Goal: Information Seeking & Learning: Learn about a topic

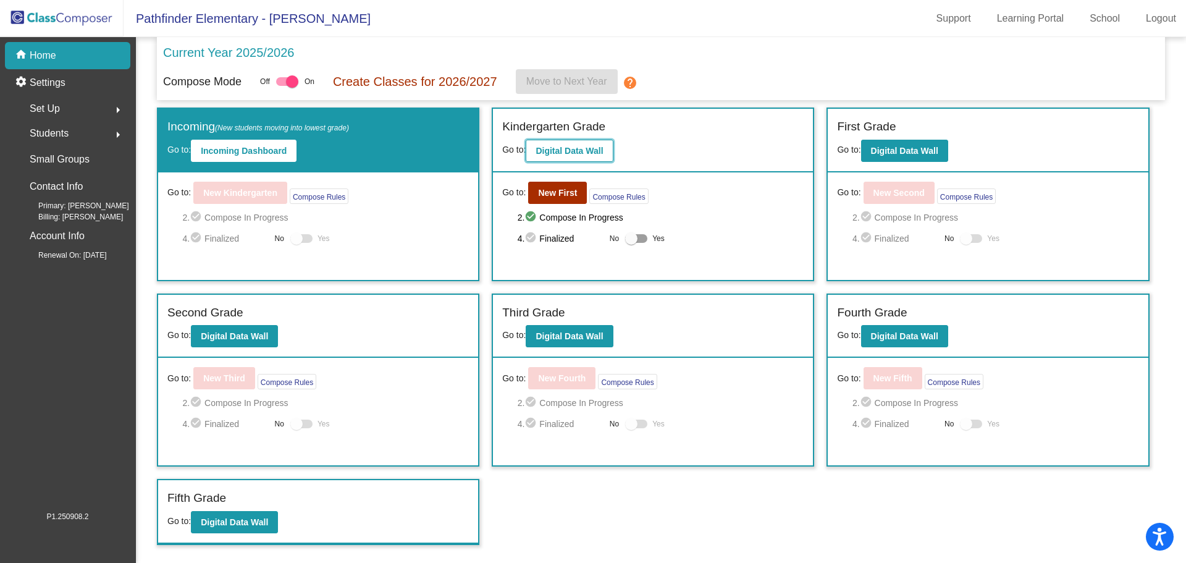
click at [561, 150] on b "Digital Data Wall" at bounding box center [569, 151] width 67 height 10
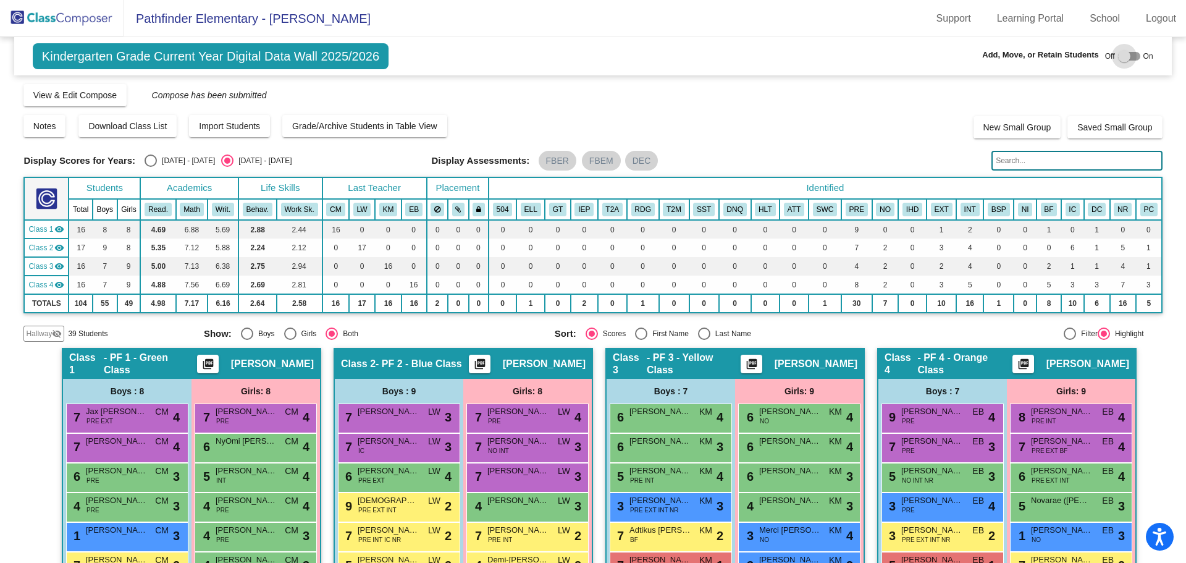
click at [1121, 49] on label at bounding box center [1129, 56] width 22 height 15
checkbox input "true"
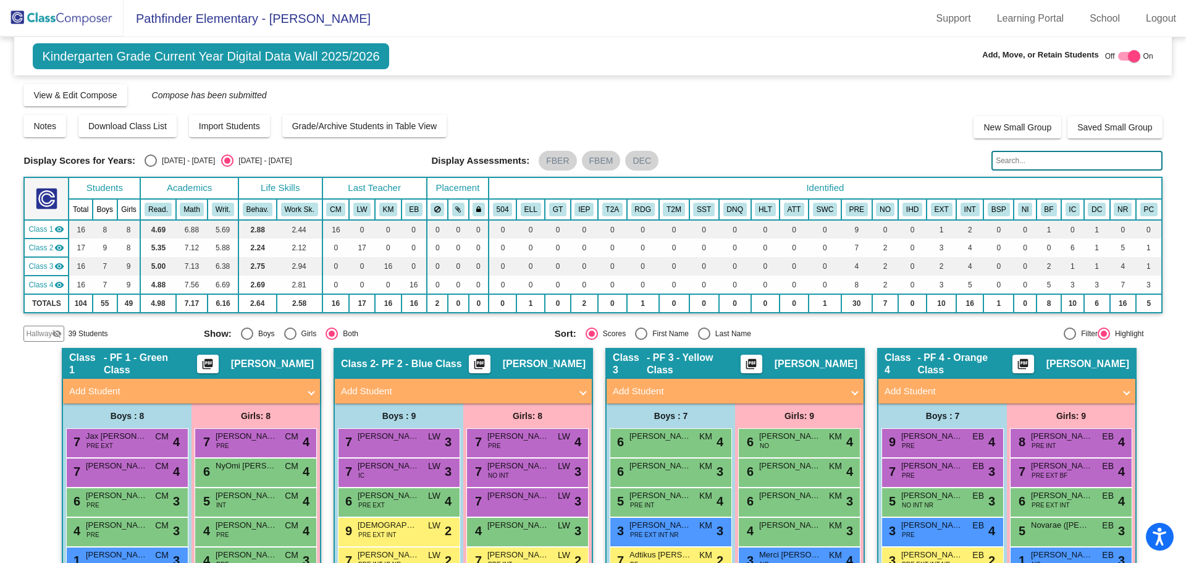
click at [42, 335] on span "Hallway" at bounding box center [39, 333] width 26 height 11
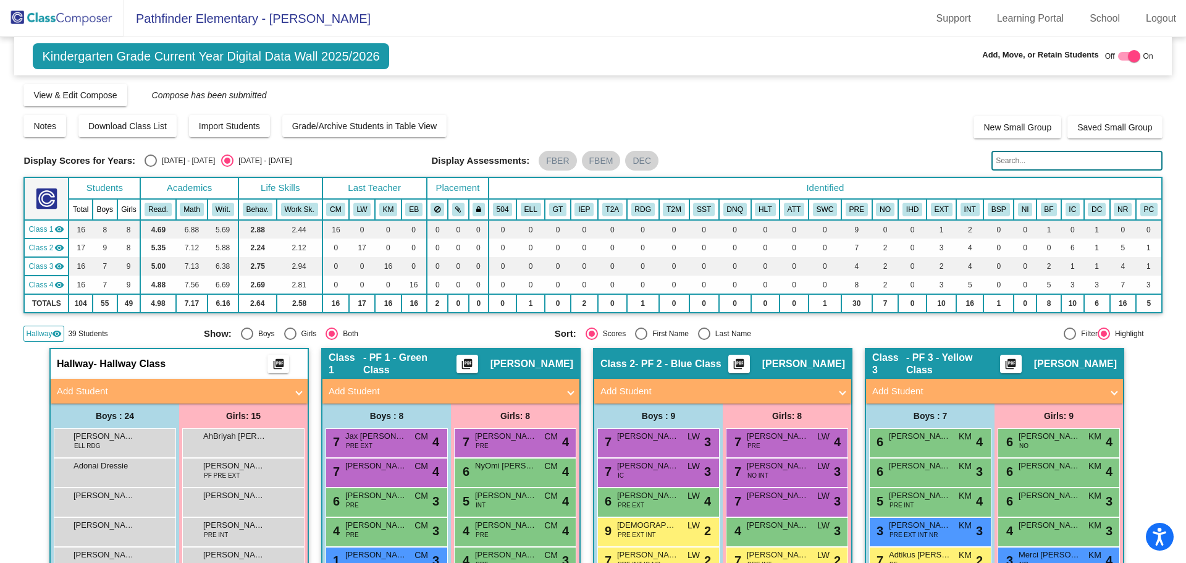
click at [993, 159] on input "text" at bounding box center [1077, 161] width 171 height 20
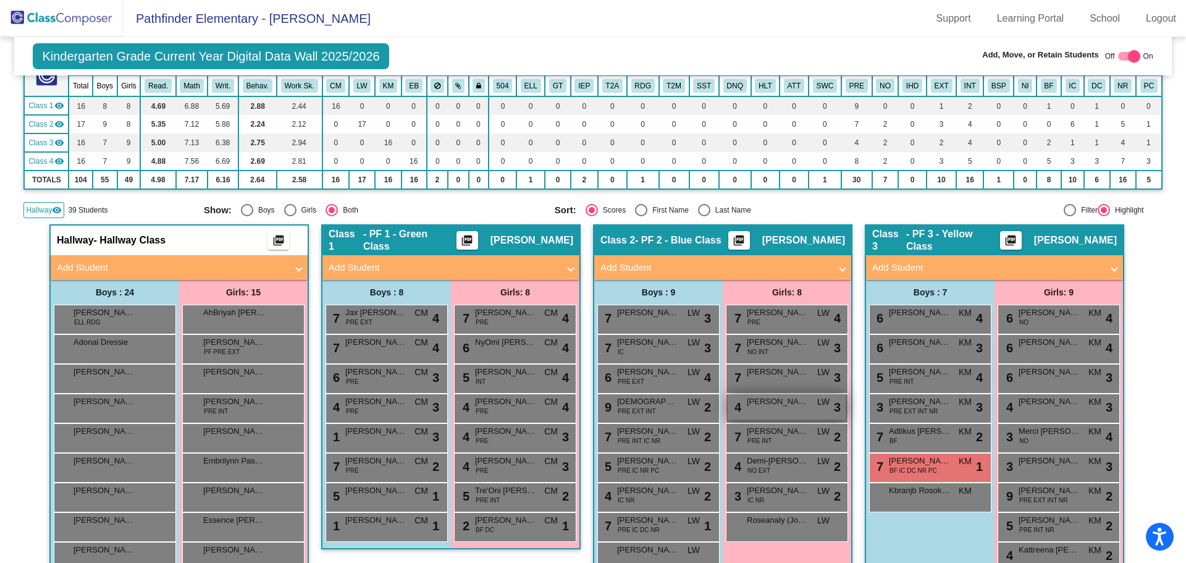
scroll to position [309, 0]
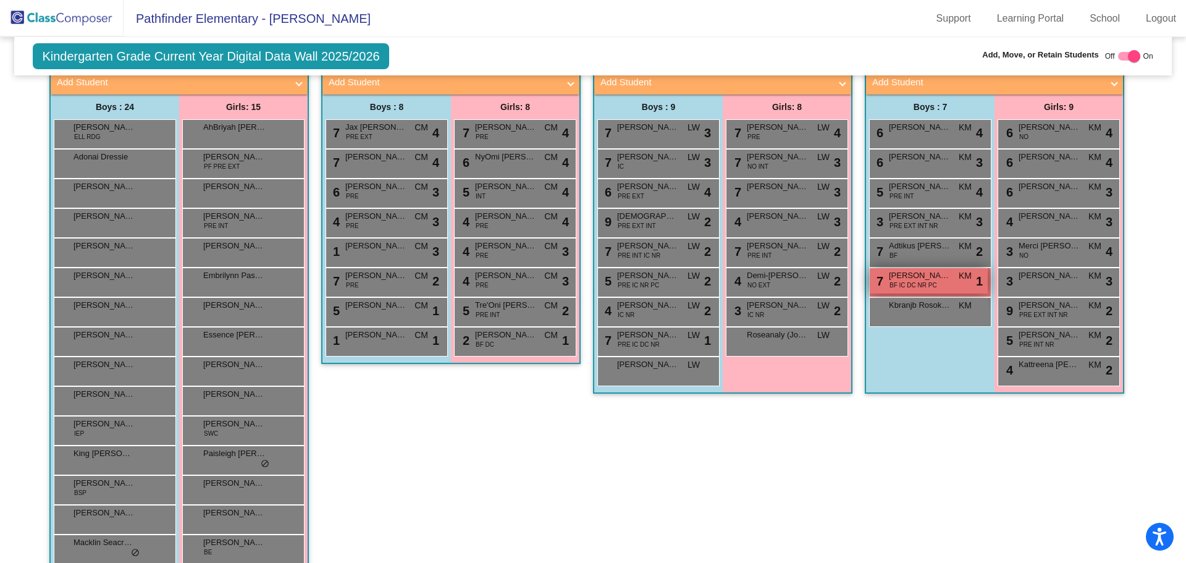
type input "[PERSON_NAME]"
click at [942, 283] on div "7 [PERSON_NAME] BF IC DC NR PC KM lock do_not_disturb_alt 1" at bounding box center [929, 280] width 118 height 25
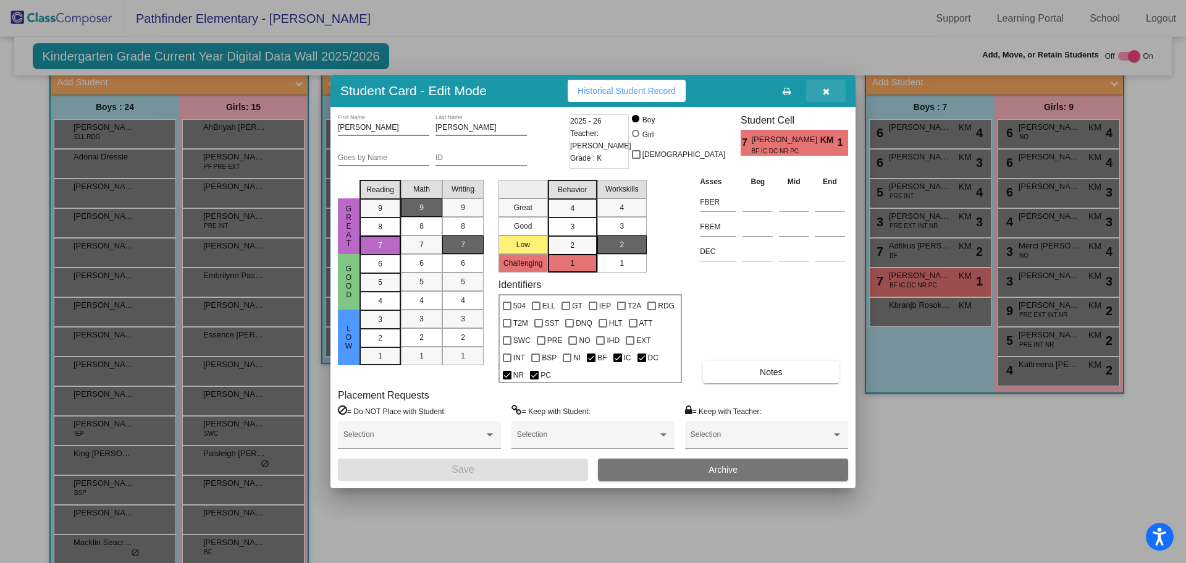
click at [826, 88] on icon "button" at bounding box center [826, 91] width 7 height 9
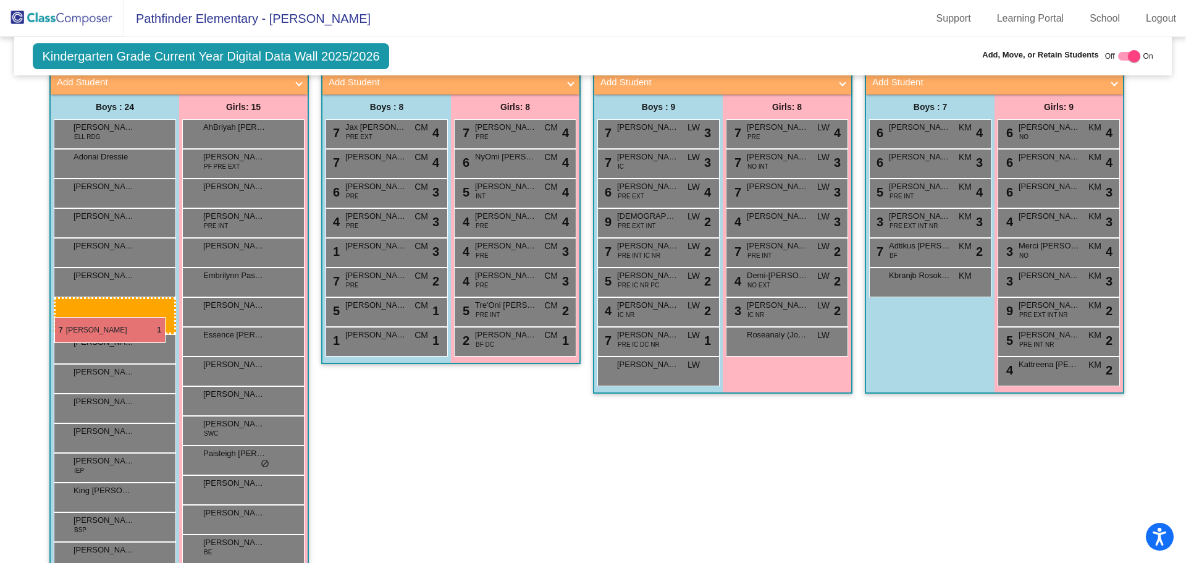
drag, startPoint x: 931, startPoint y: 282, endPoint x: 54, endPoint y: 317, distance: 877.3
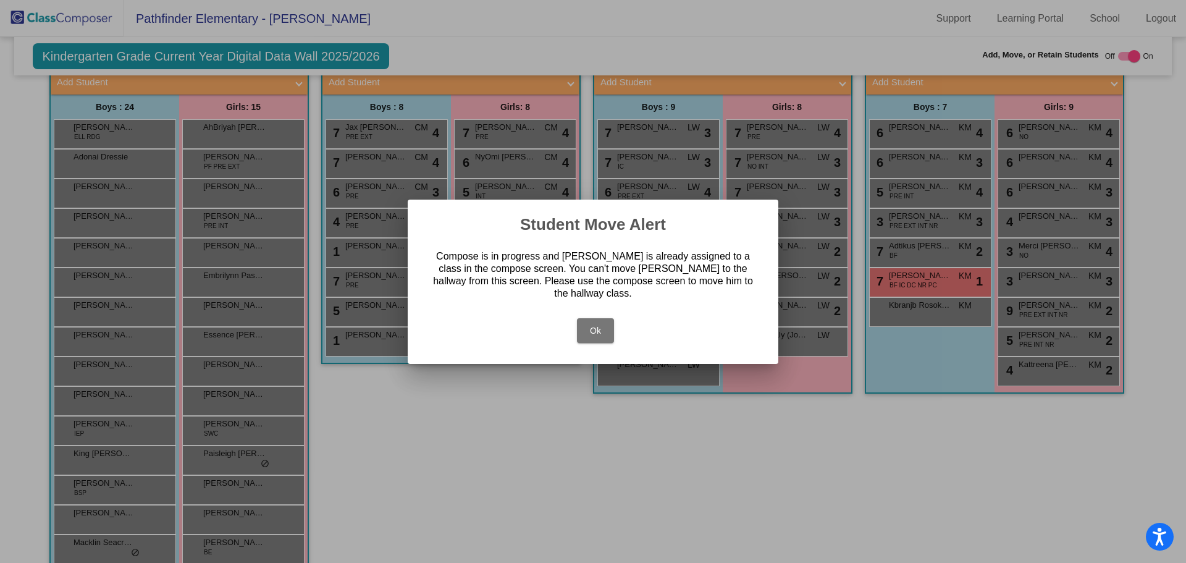
click at [601, 321] on button "Ok" at bounding box center [595, 330] width 37 height 25
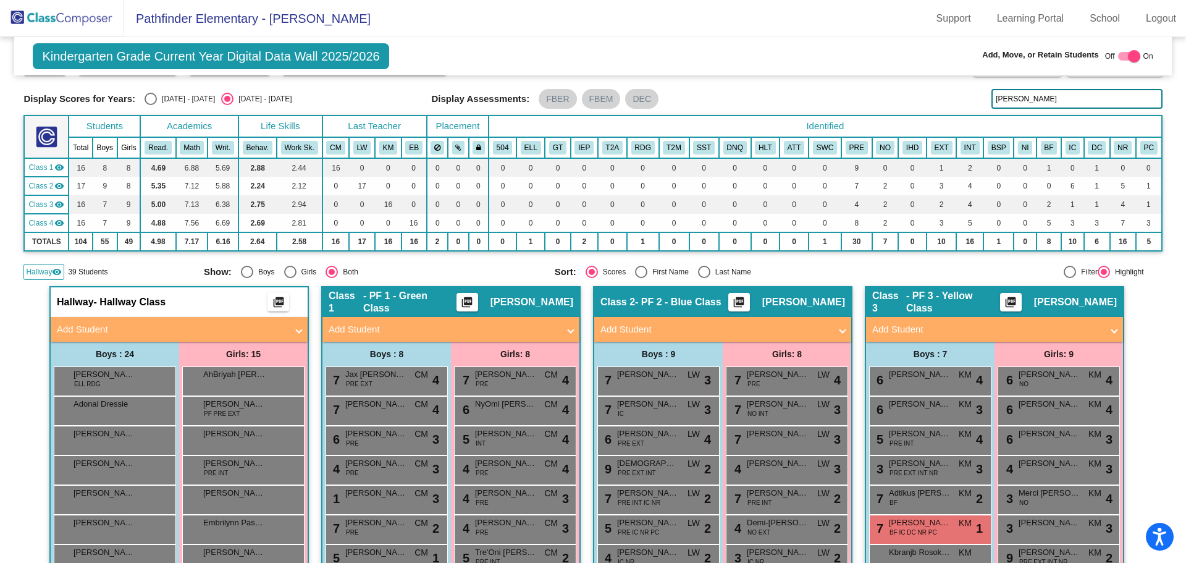
scroll to position [124, 0]
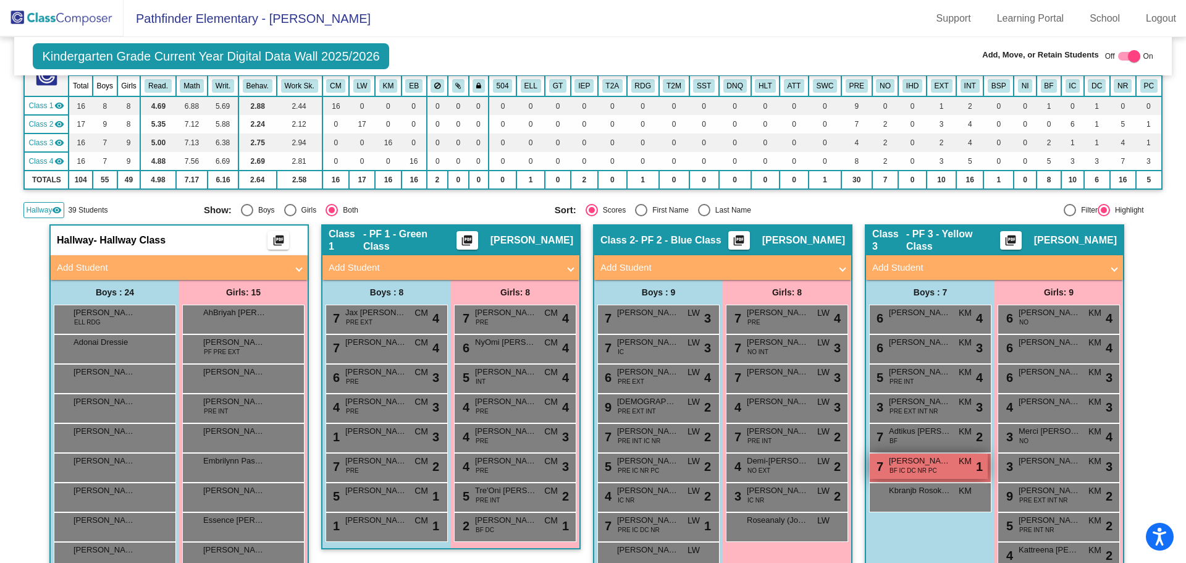
click at [933, 457] on span "[PERSON_NAME]" at bounding box center [920, 461] width 62 height 12
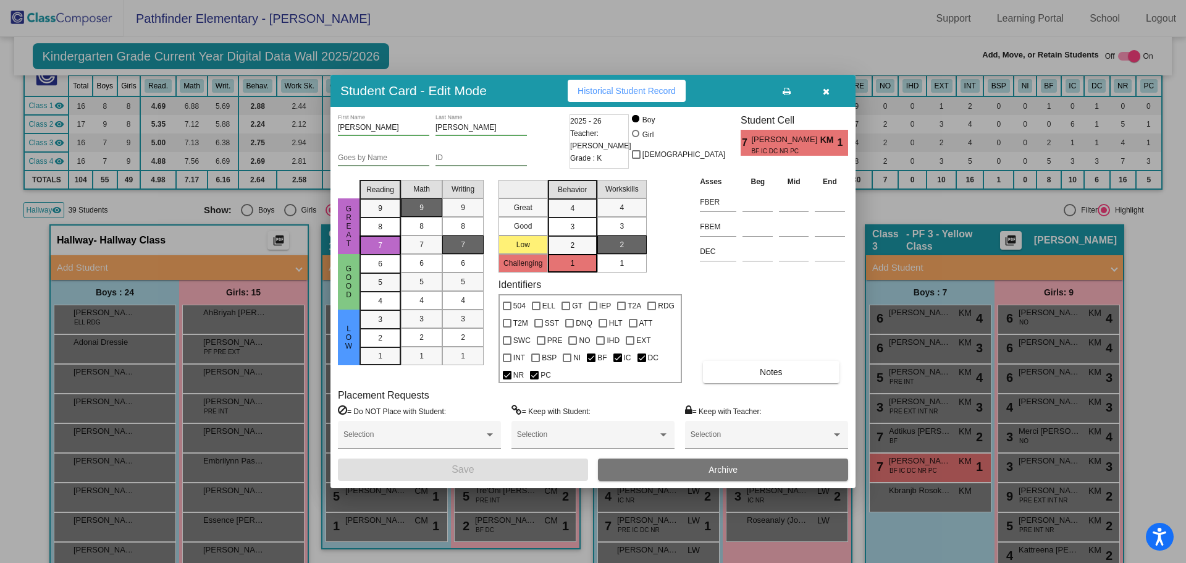
click at [824, 94] on icon "button" at bounding box center [826, 91] width 7 height 9
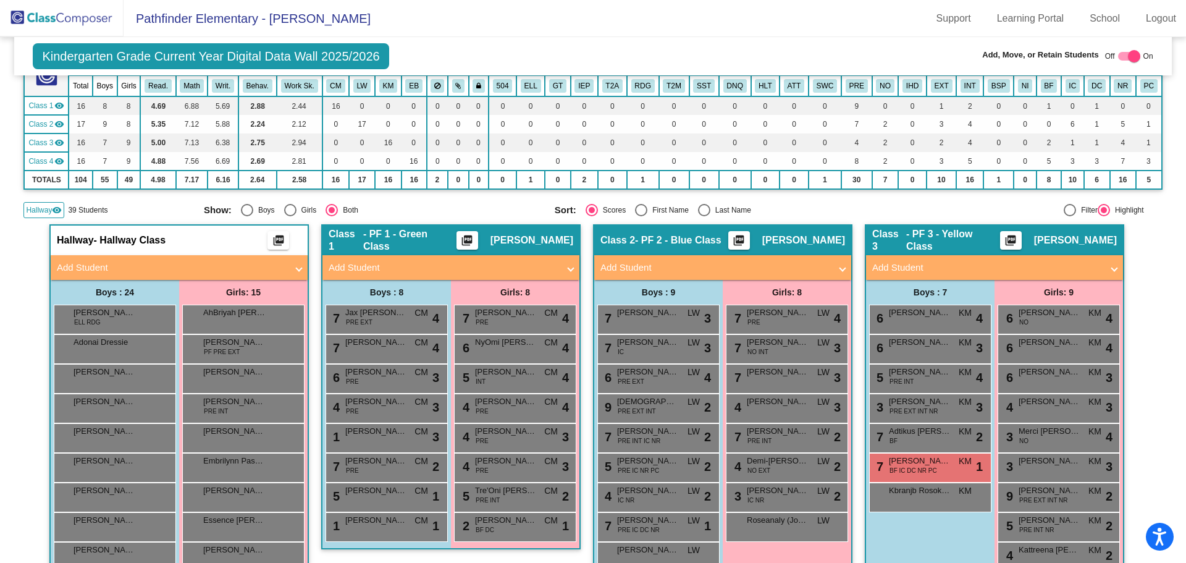
scroll to position [62, 0]
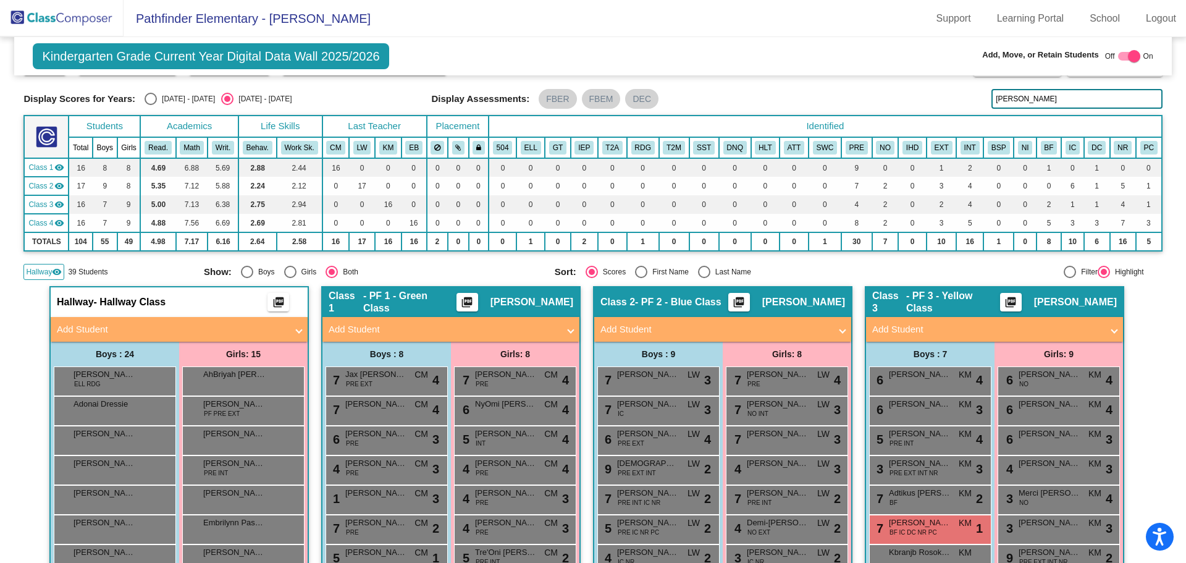
click at [1128, 53] on div at bounding box center [1134, 56] width 12 height 12
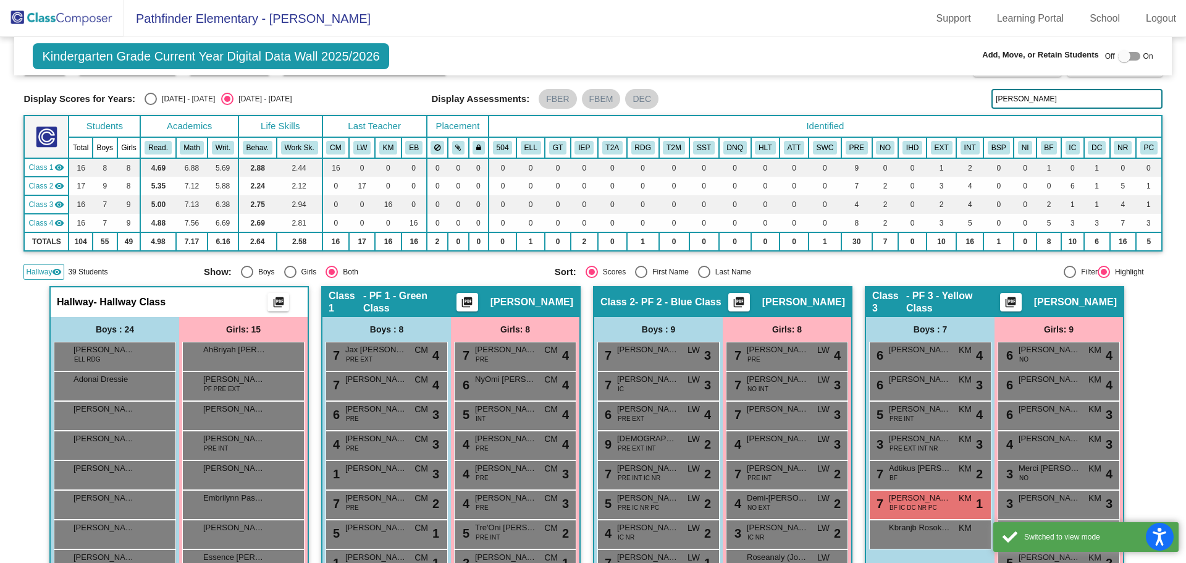
scroll to position [185, 0]
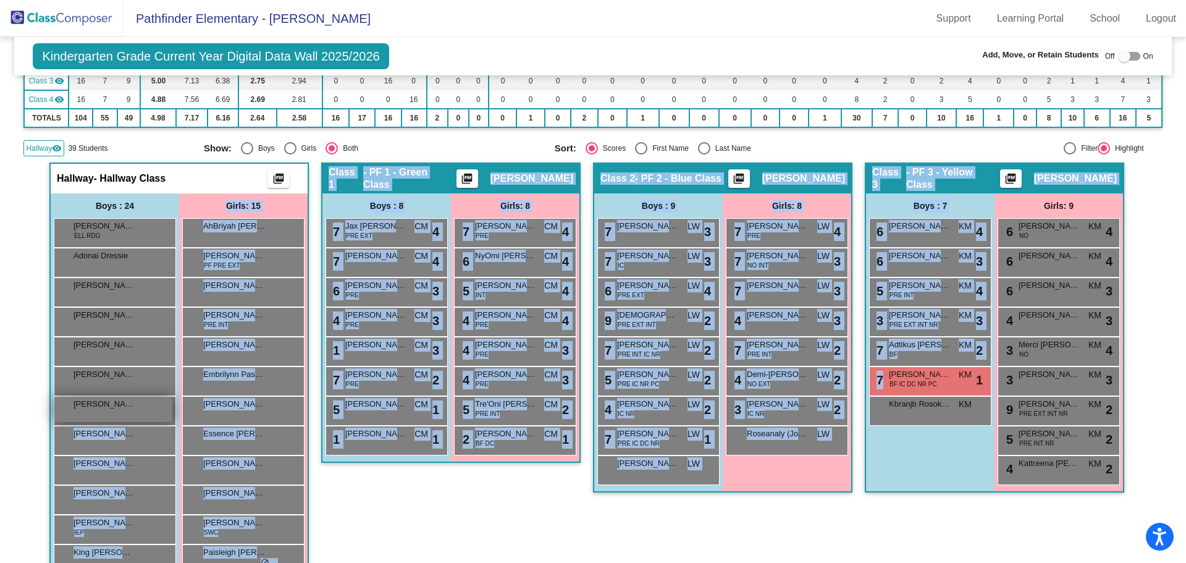
drag, startPoint x: 935, startPoint y: 382, endPoint x: 123, endPoint y: 398, distance: 812.0
click at [948, 384] on div "7 [PERSON_NAME] BF IC DC NR PC KM lock do_not_disturb_alt 1" at bounding box center [929, 379] width 118 height 25
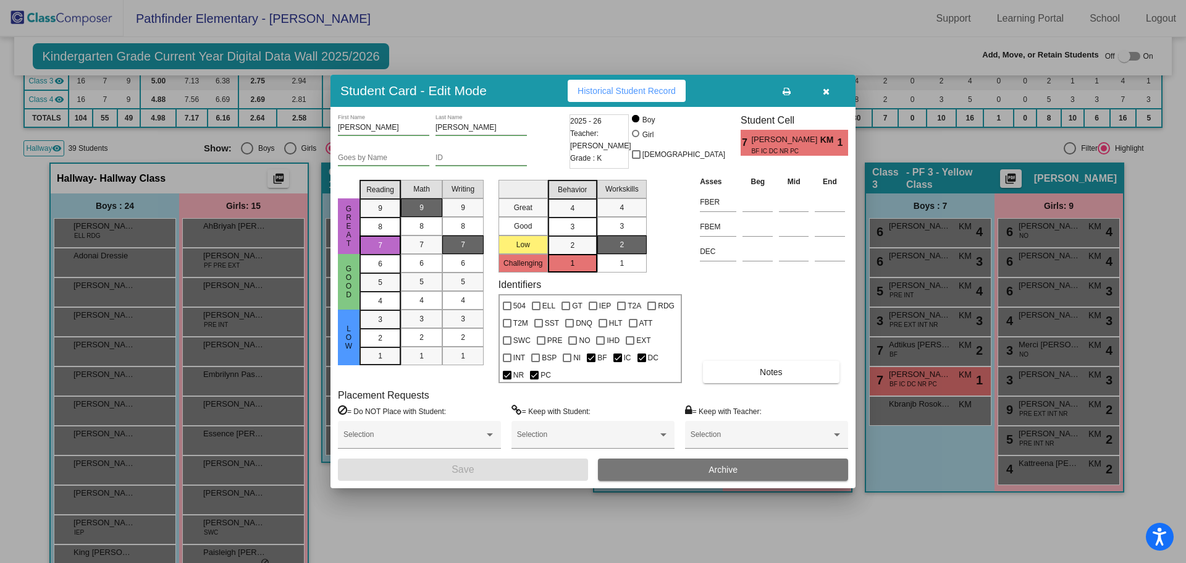
click at [955, 518] on div at bounding box center [593, 281] width 1186 height 563
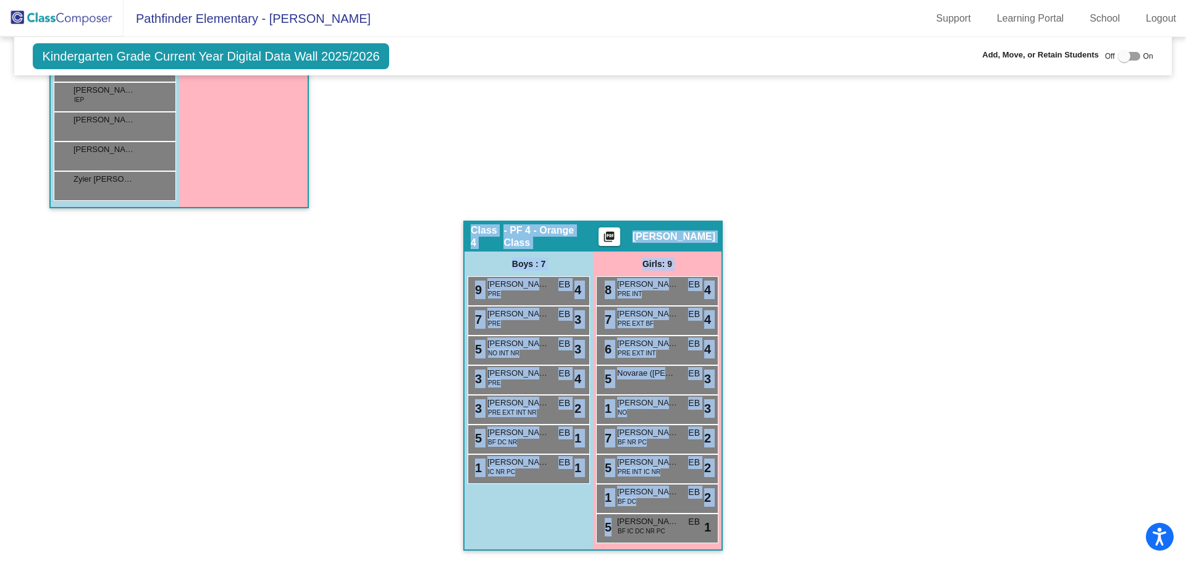
drag, startPoint x: 945, startPoint y: 378, endPoint x: 884, endPoint y: 592, distance: 222.2
click at [884, 562] on html "Accessibility Screen-Reader Guide, Feedback, and Issue Reporting | New window P…" at bounding box center [593, 281] width 1186 height 563
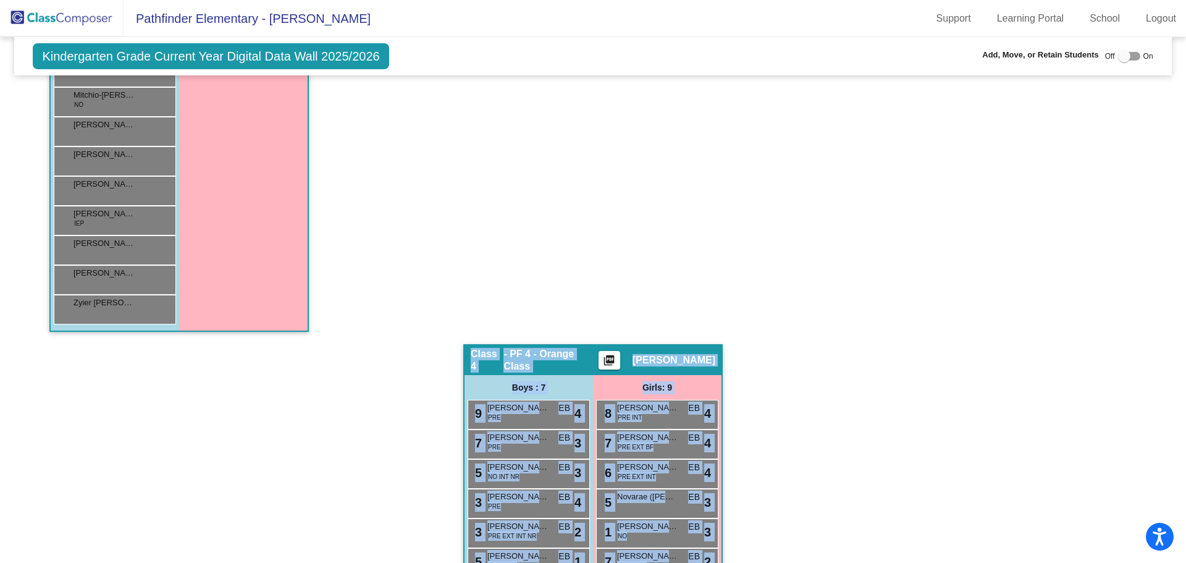
click at [946, 428] on div "Hallway - Hallway Class picture_as_pdf Add Student First Name Last Name Student…" at bounding box center [592, 121] width 1139 height 1129
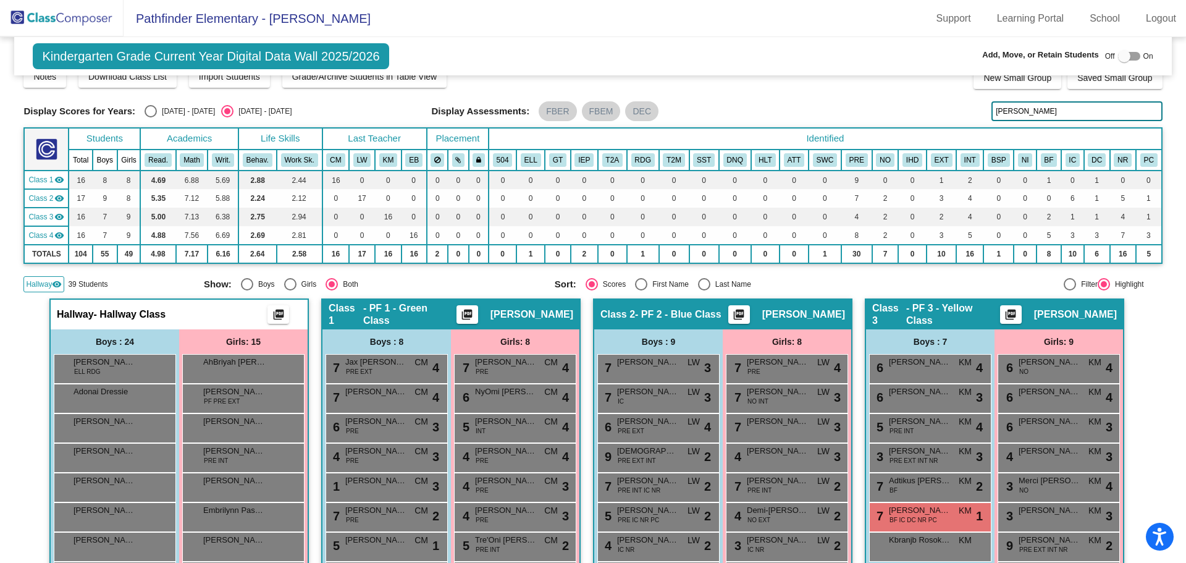
scroll to position [0, 0]
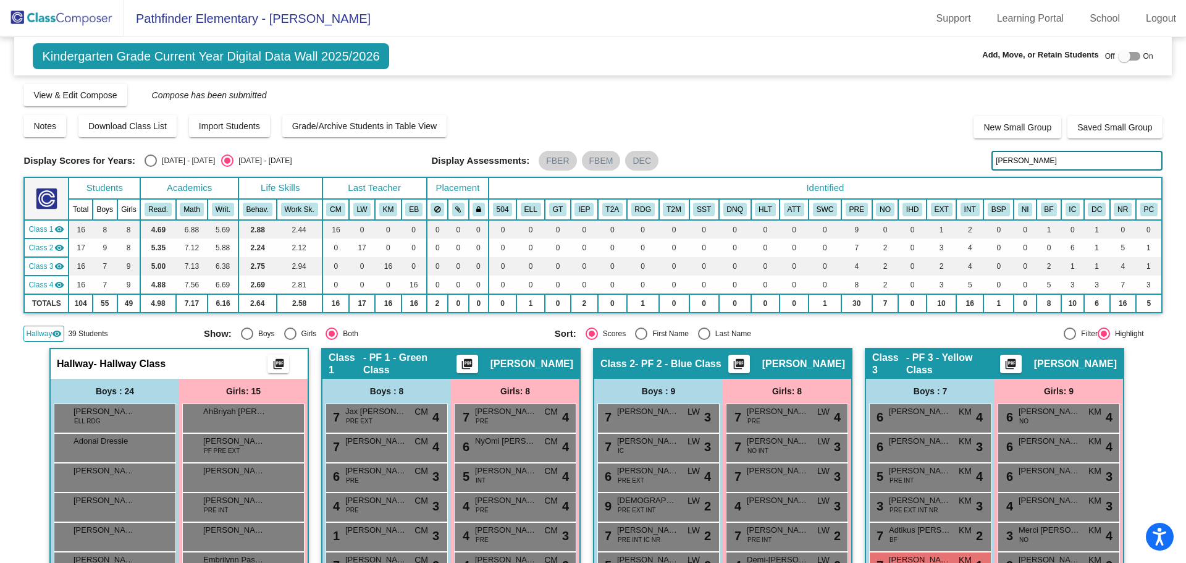
click at [1127, 56] on div at bounding box center [1129, 56] width 22 height 9
checkbox input "true"
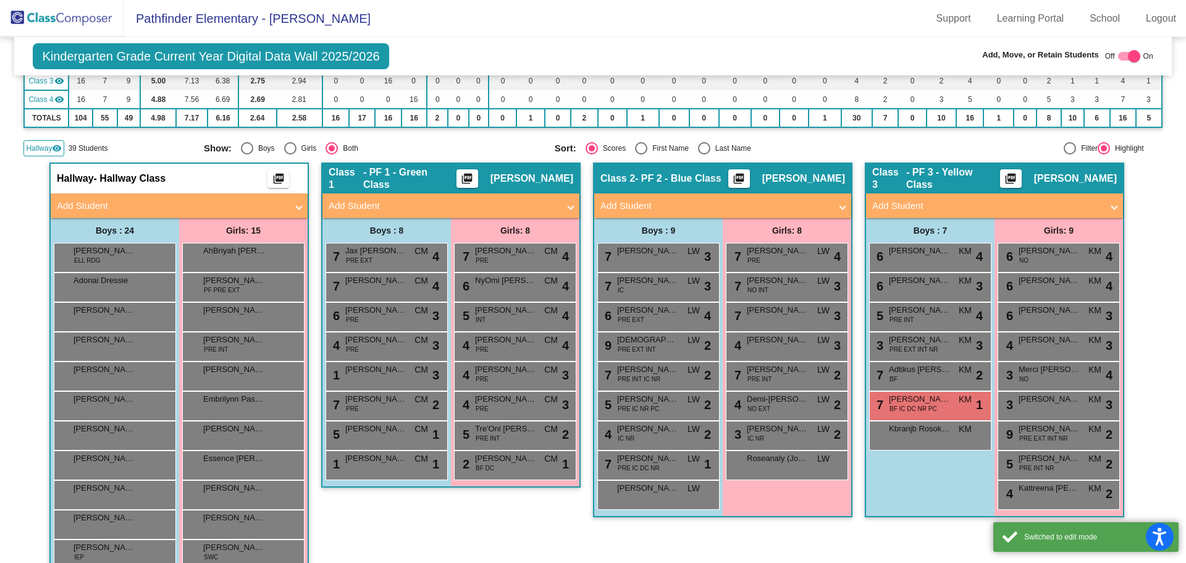
scroll to position [247, 0]
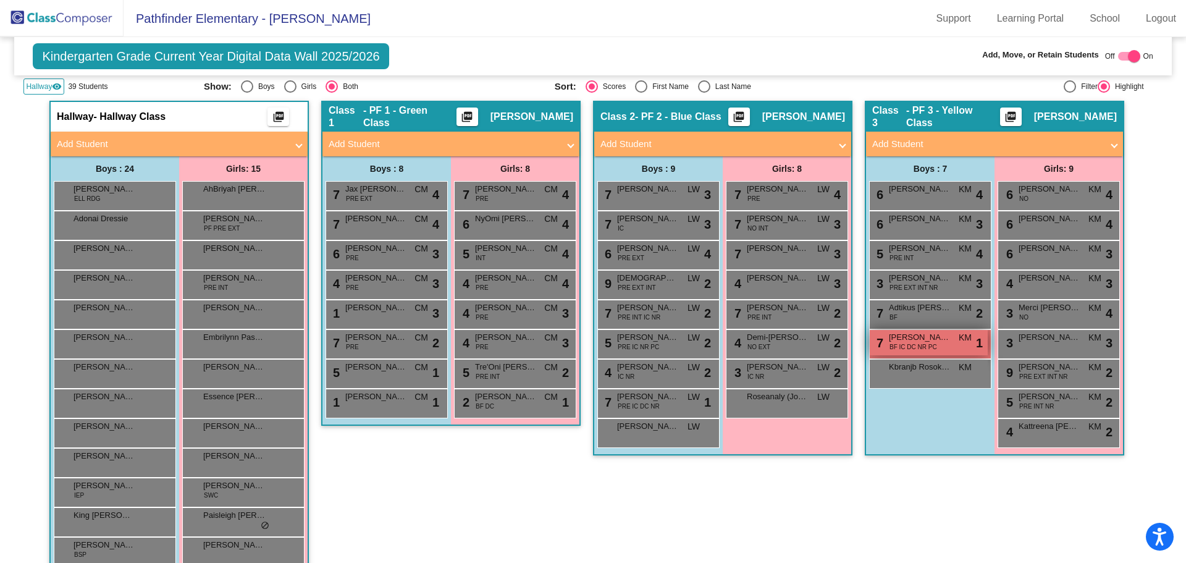
click at [934, 338] on span "[PERSON_NAME]" at bounding box center [920, 337] width 62 height 12
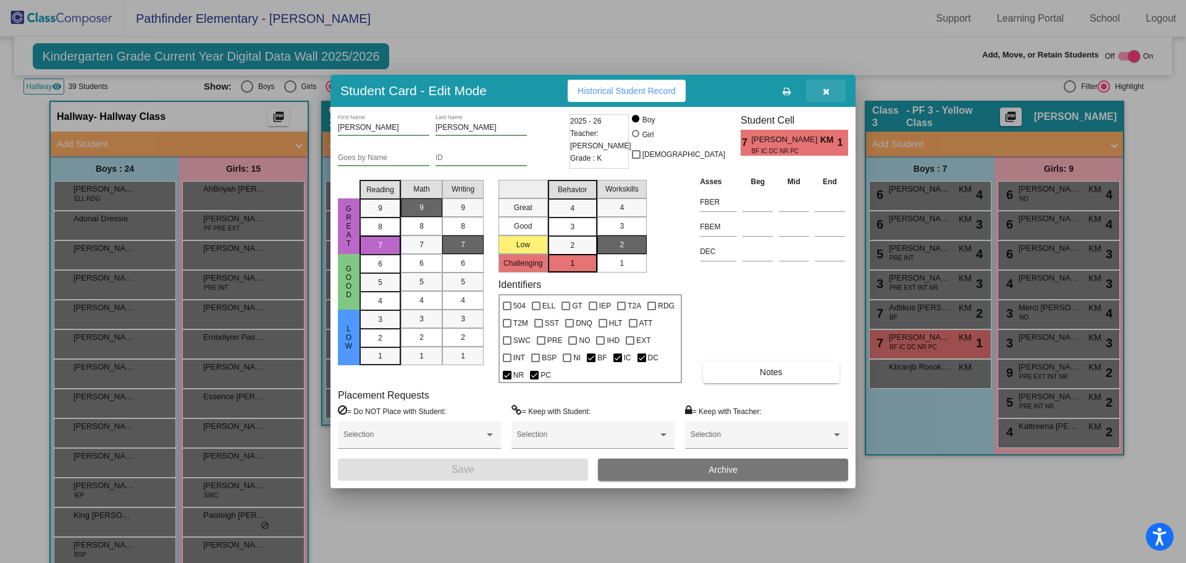
click at [823, 88] on icon "button" at bounding box center [826, 91] width 7 height 9
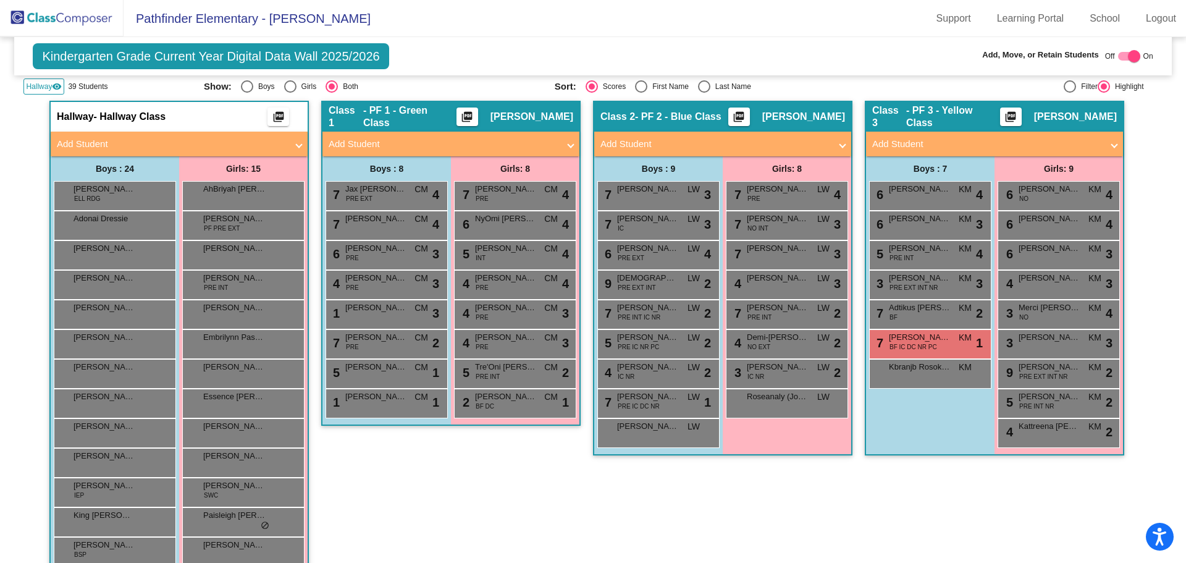
scroll to position [0, 0]
